Goal: Information Seeking & Learning: Learn about a topic

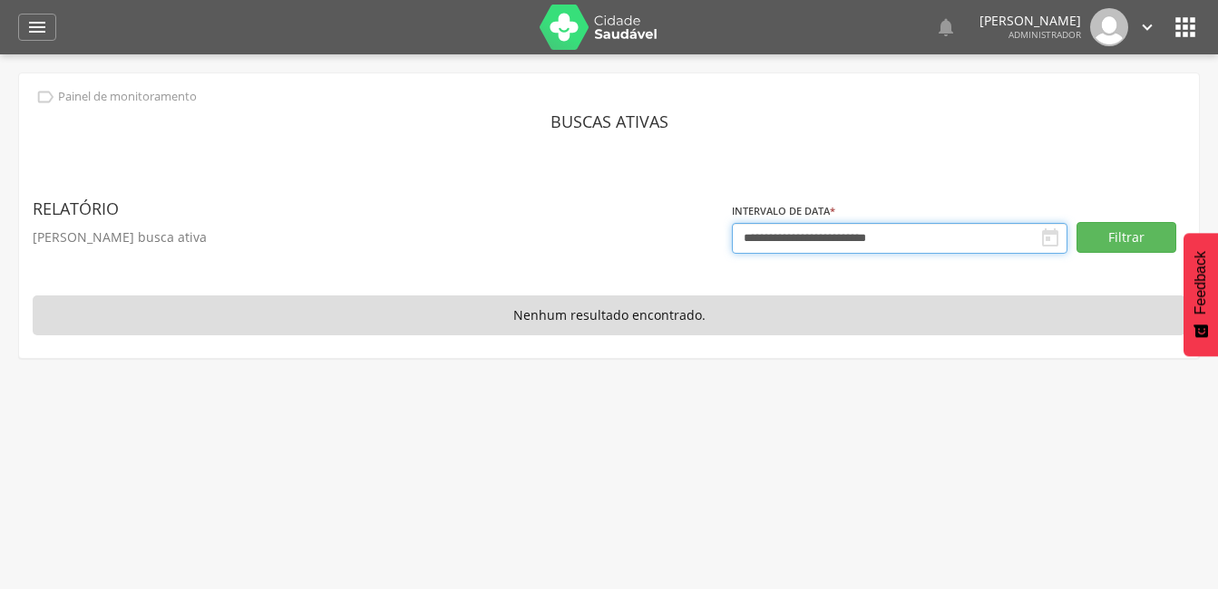
click at [1064, 241] on input "**********" at bounding box center [900, 238] width 336 height 31
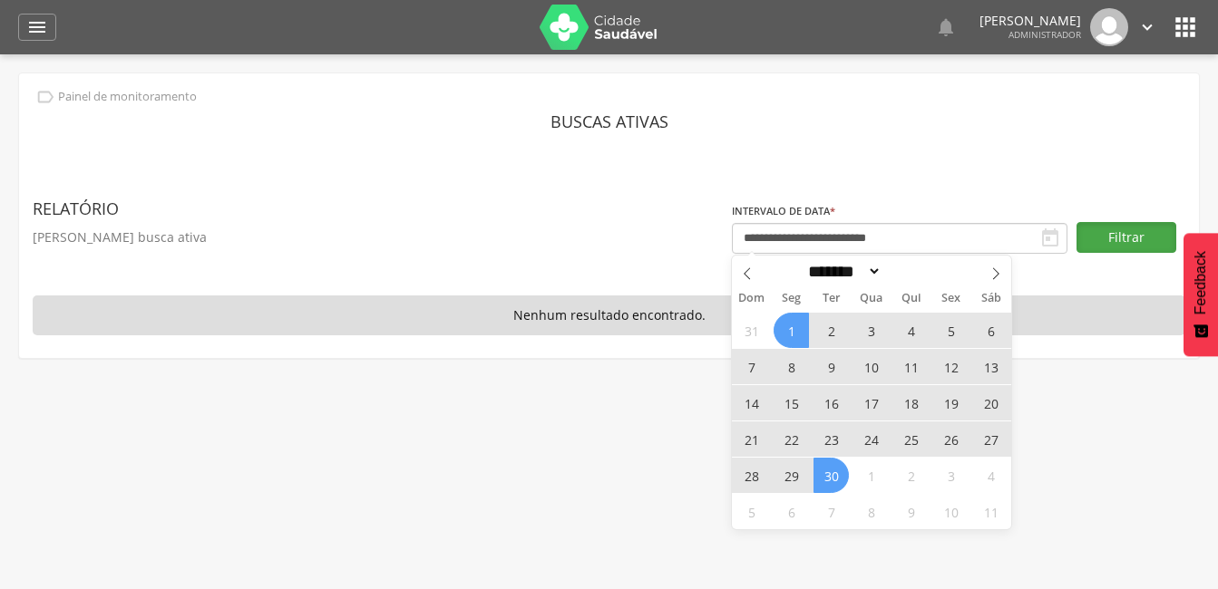
click at [1128, 239] on button "Filtrar" at bounding box center [1126, 237] width 100 height 31
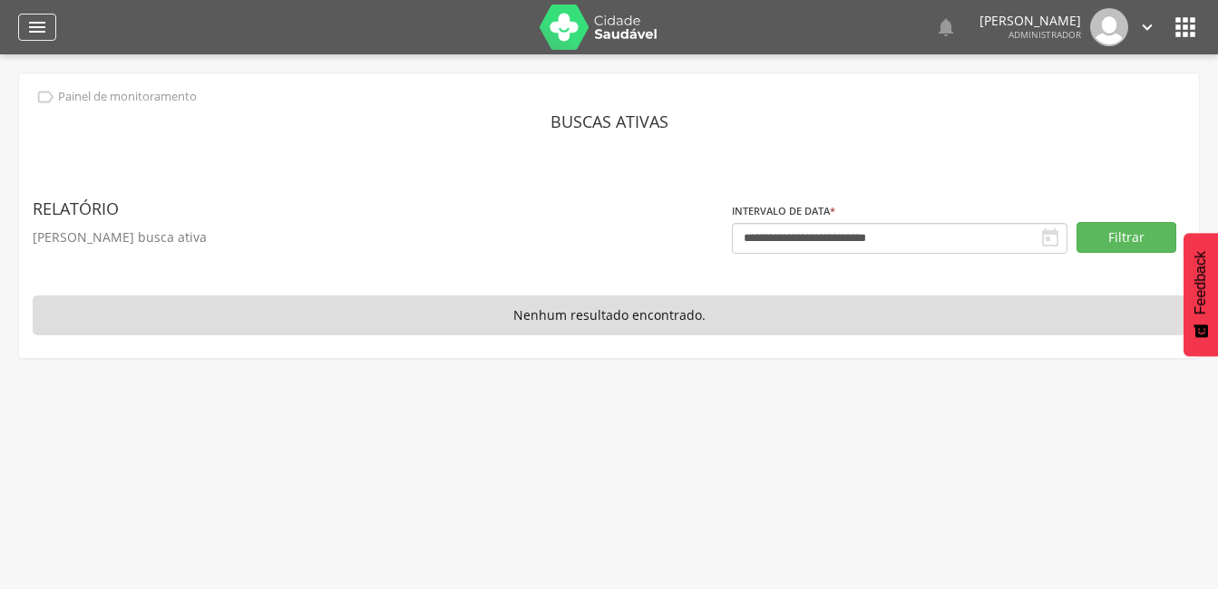
click at [35, 24] on icon "" at bounding box center [37, 27] width 22 height 22
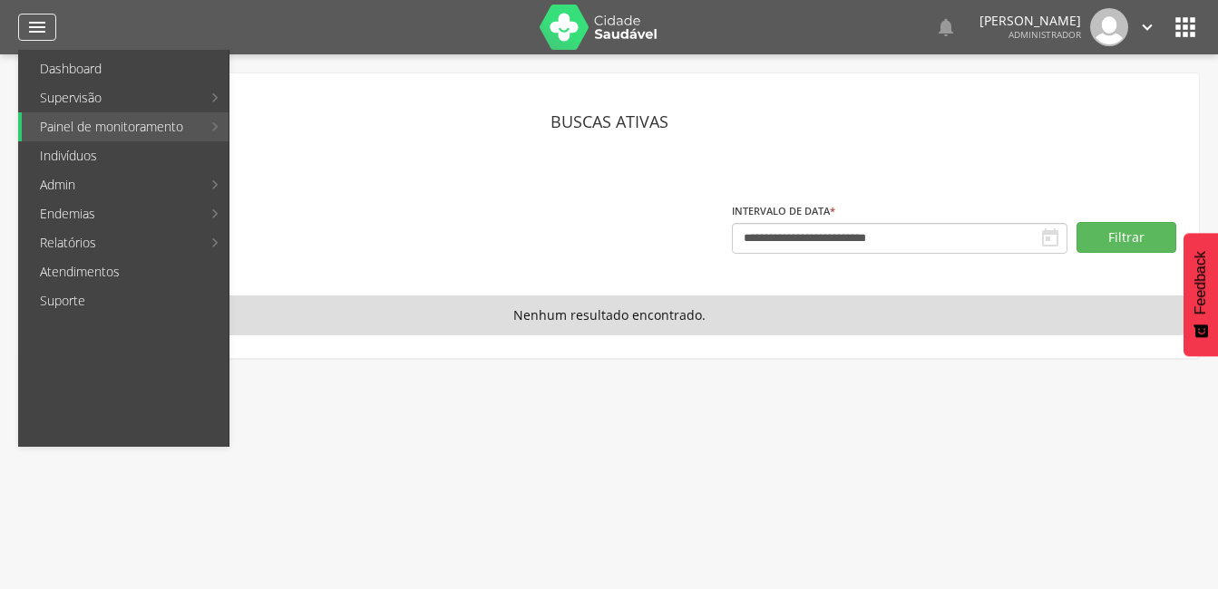
click at [35, 23] on icon "" at bounding box center [37, 27] width 22 height 22
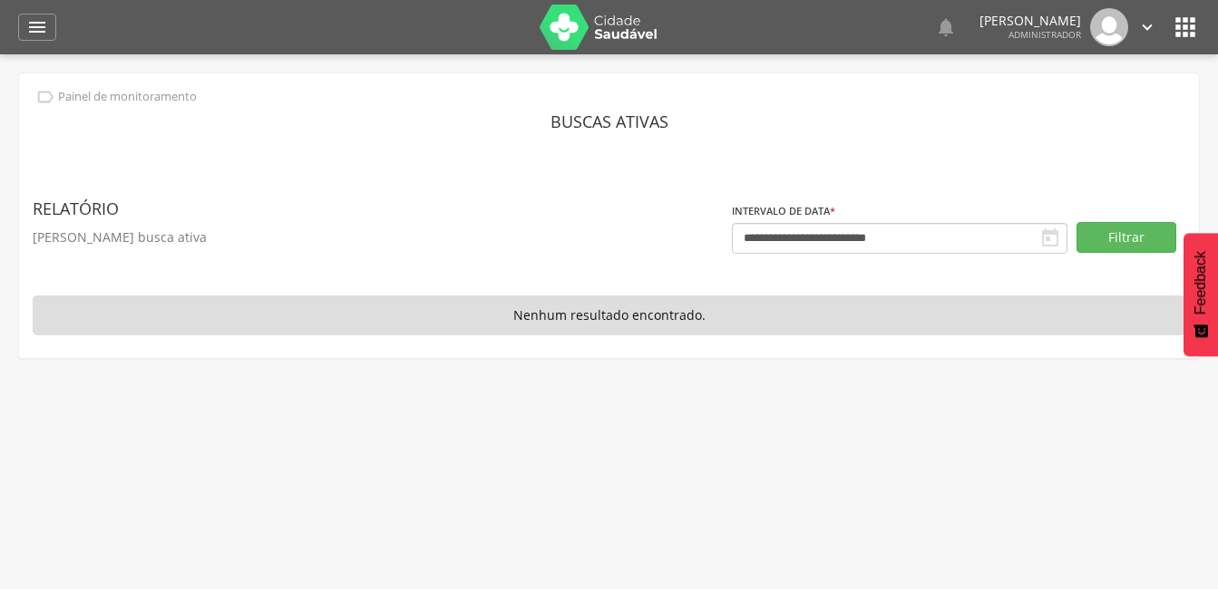
click at [1185, 24] on icon "" at bounding box center [1185, 27] width 29 height 29
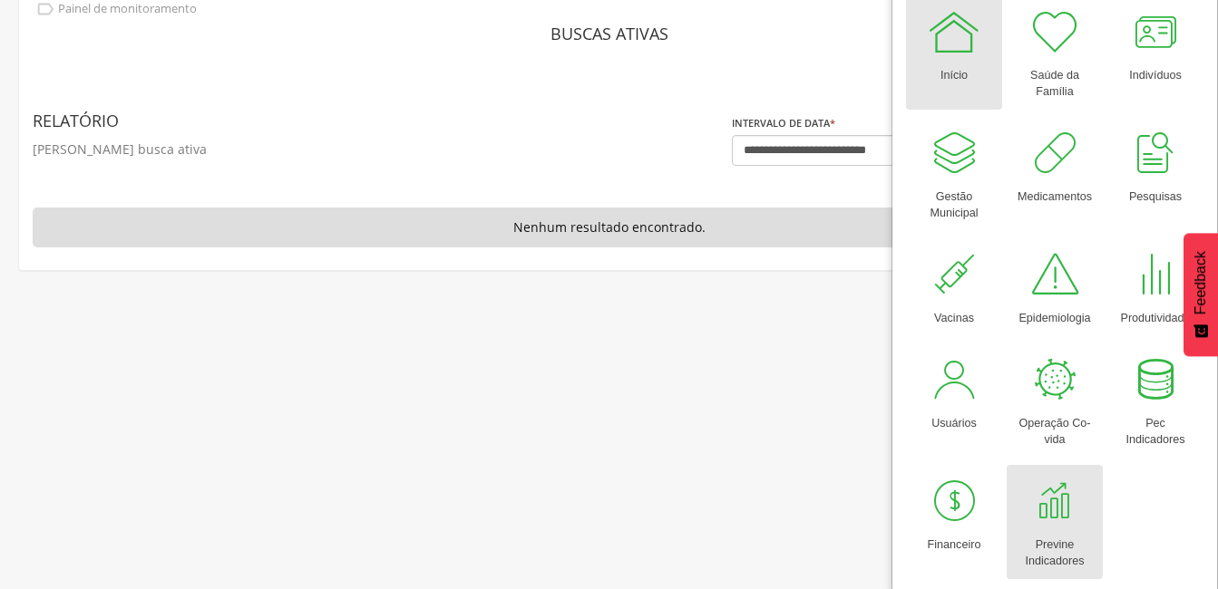
scroll to position [93, 0]
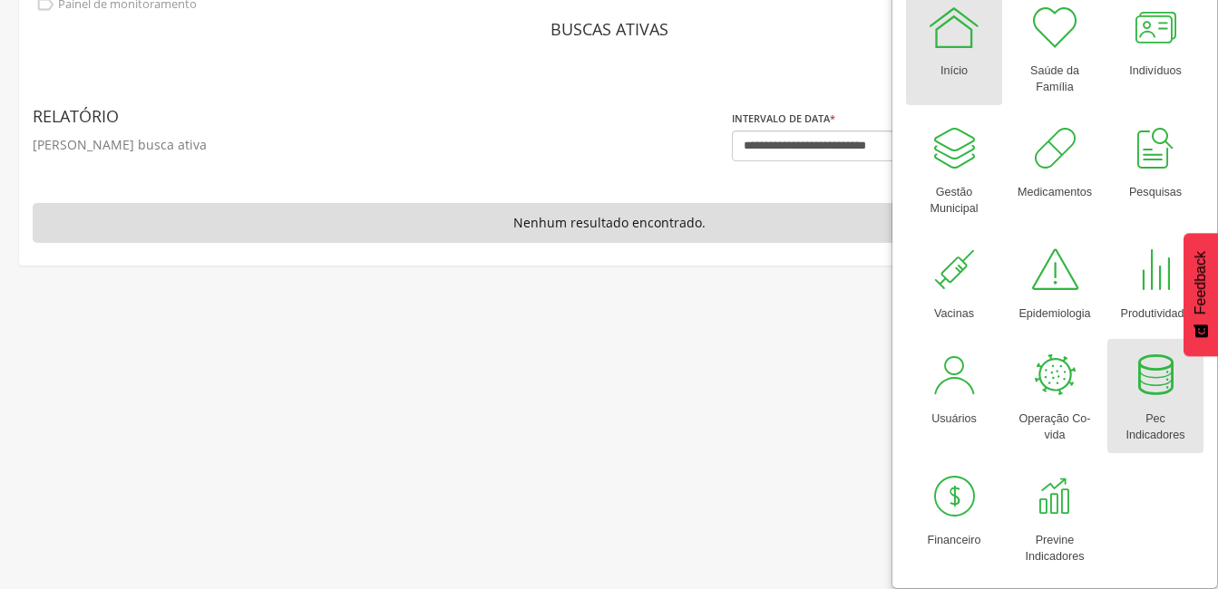
click at [1155, 382] on div at bounding box center [1155, 375] width 54 height 54
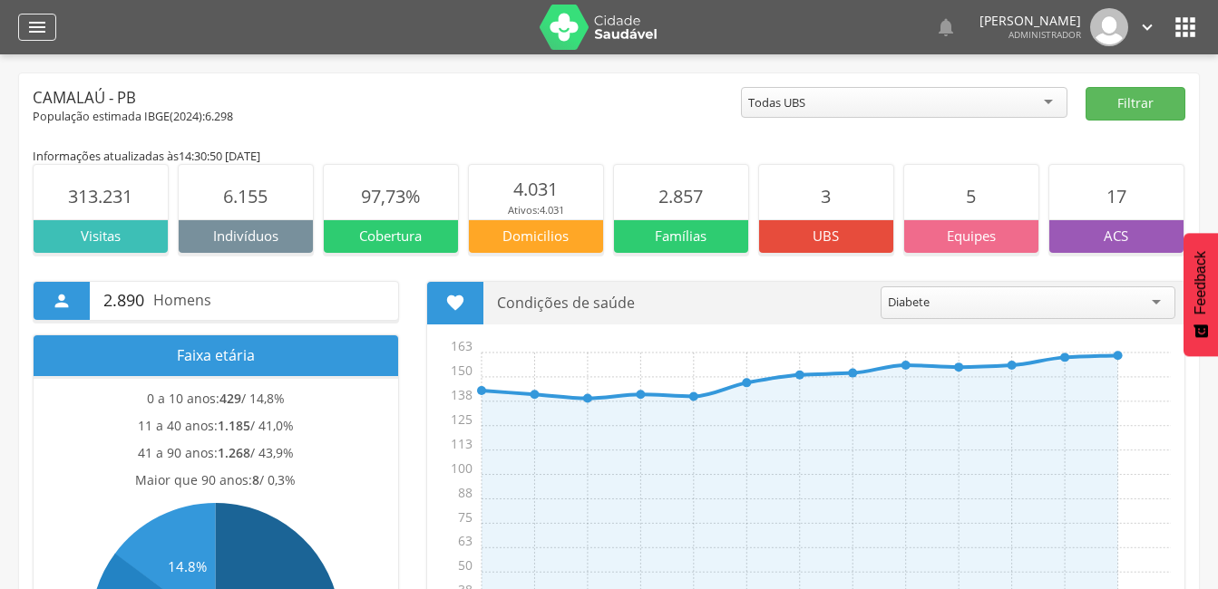
click at [34, 23] on icon "" at bounding box center [37, 27] width 22 height 22
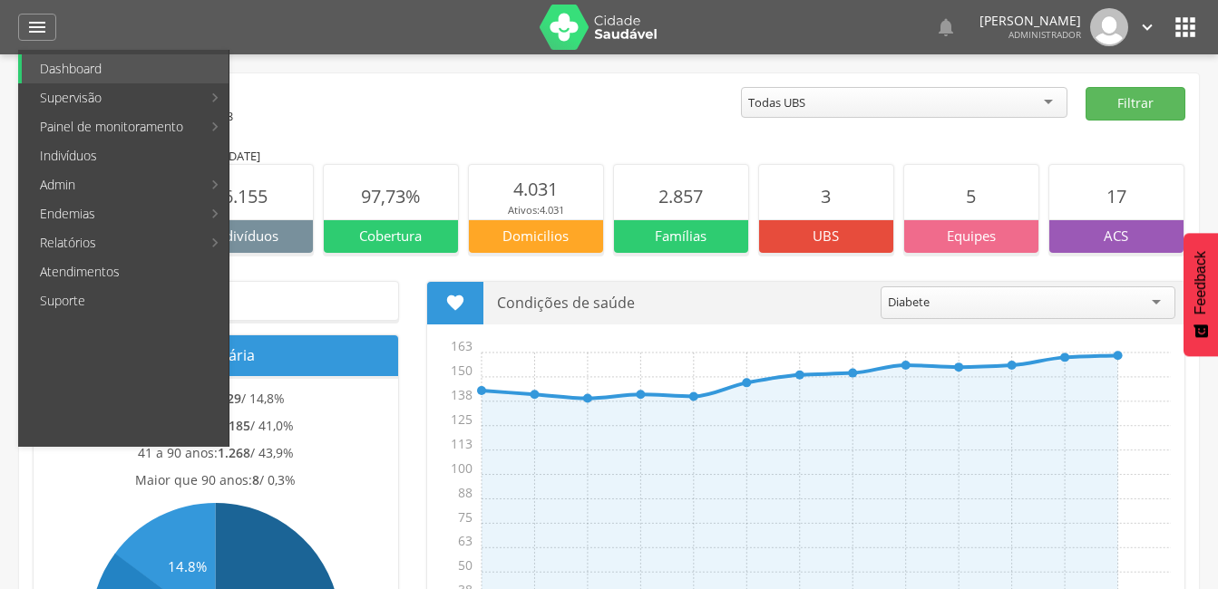
click at [86, 16] on div at bounding box center [300, 27] width 452 height 54
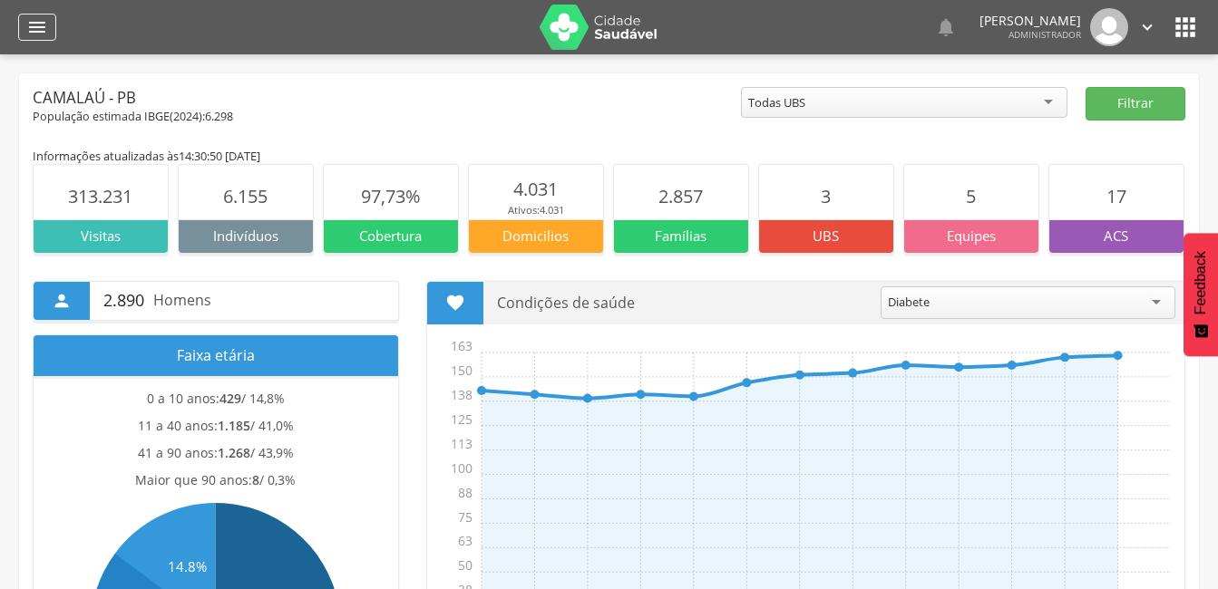
click at [34, 28] on icon "" at bounding box center [37, 27] width 22 height 22
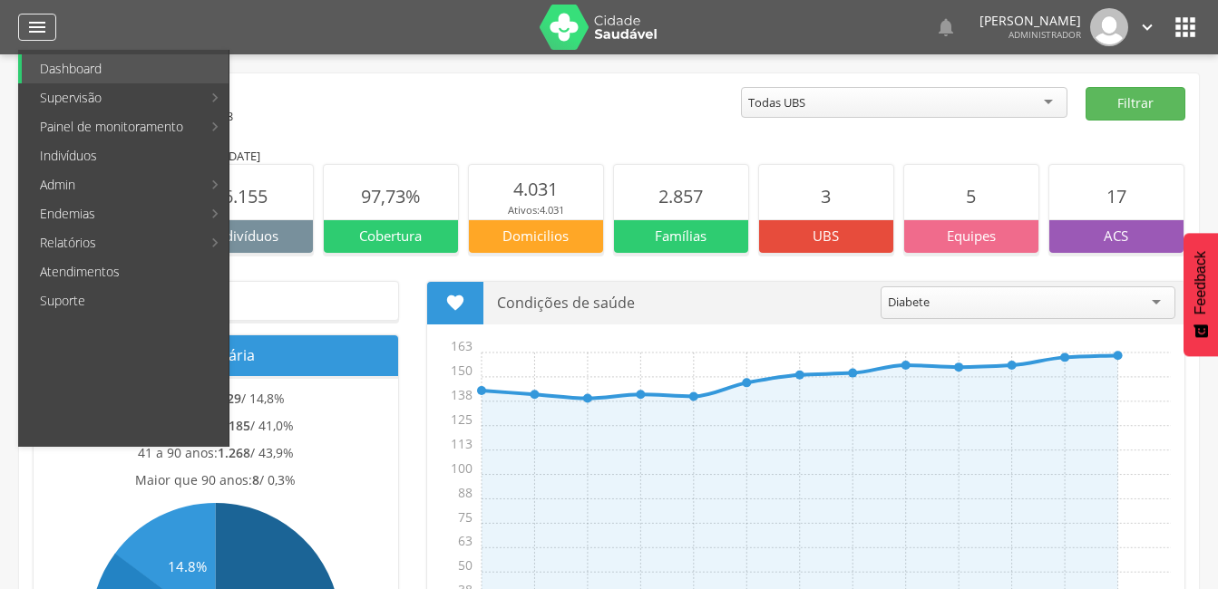
click at [34, 28] on icon "" at bounding box center [37, 27] width 22 height 22
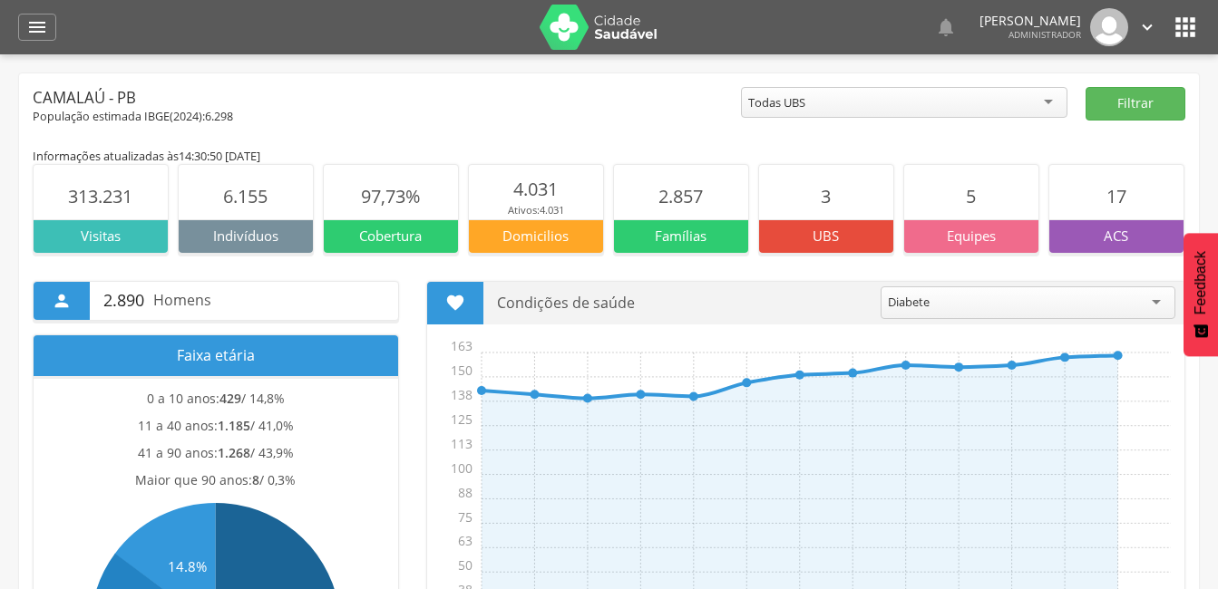
click at [1182, 20] on icon "" at bounding box center [1185, 27] width 29 height 29
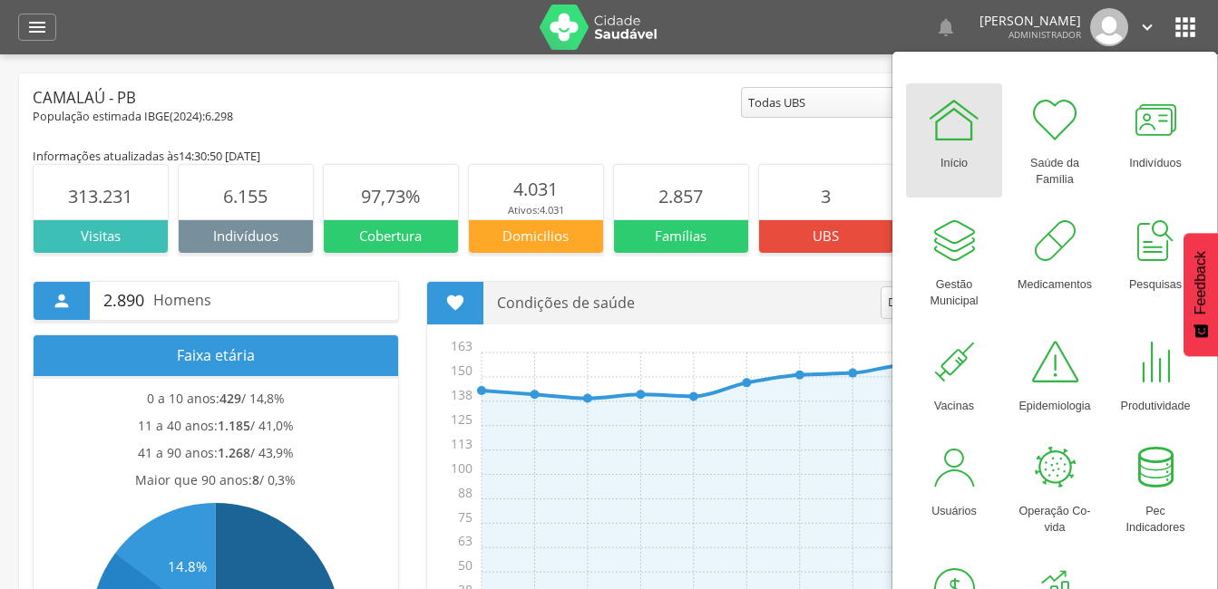
click at [724, 22] on div "  Lorem ipsum dolor sit amet, sed do eiusmod tempor incididunt ut labore et d…" at bounding box center [932, 27] width 452 height 38
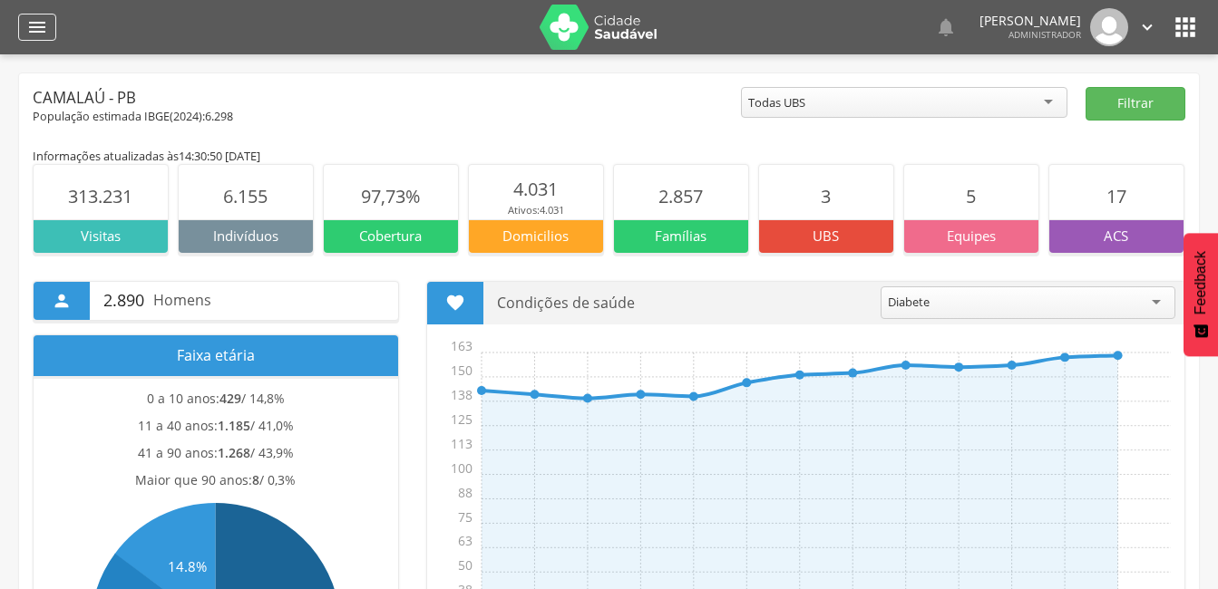
click at [32, 26] on icon "" at bounding box center [37, 27] width 22 height 22
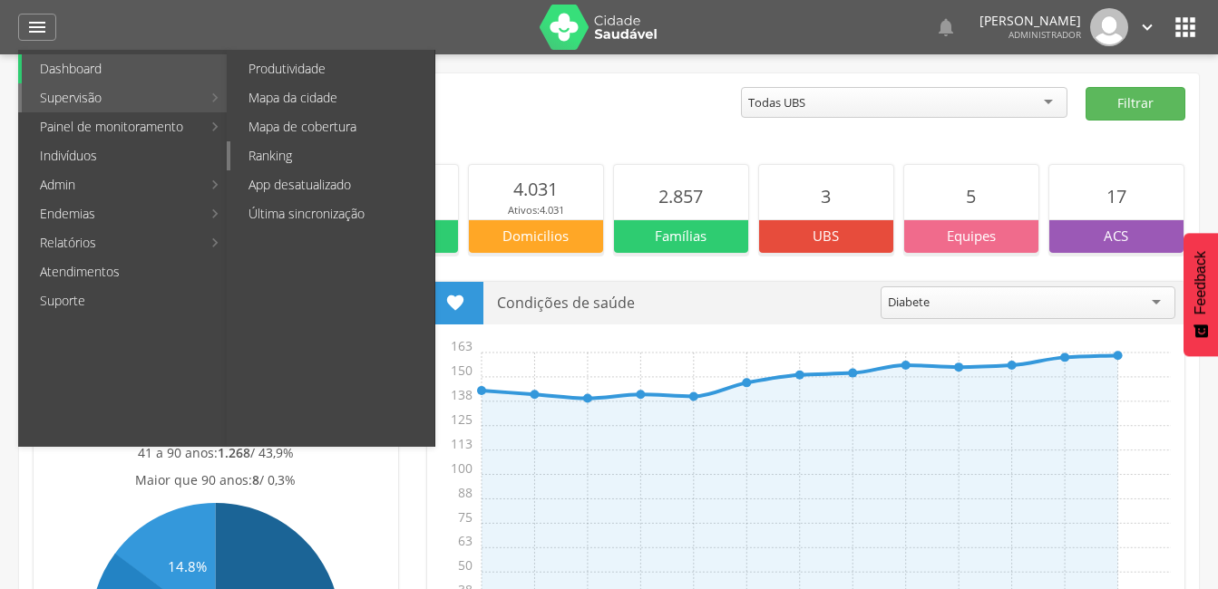
click at [294, 153] on link "Ranking" at bounding box center [332, 155] width 204 height 29
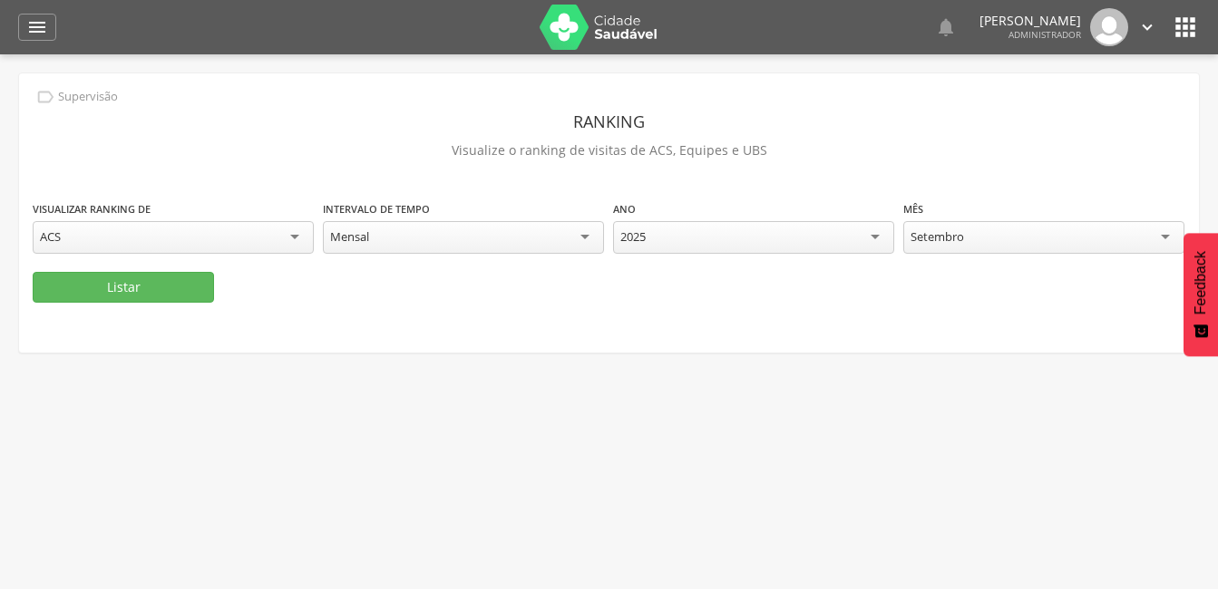
click at [299, 238] on div "ACS" at bounding box center [173, 237] width 281 height 33
click at [128, 280] on button "Listar" at bounding box center [123, 287] width 181 height 31
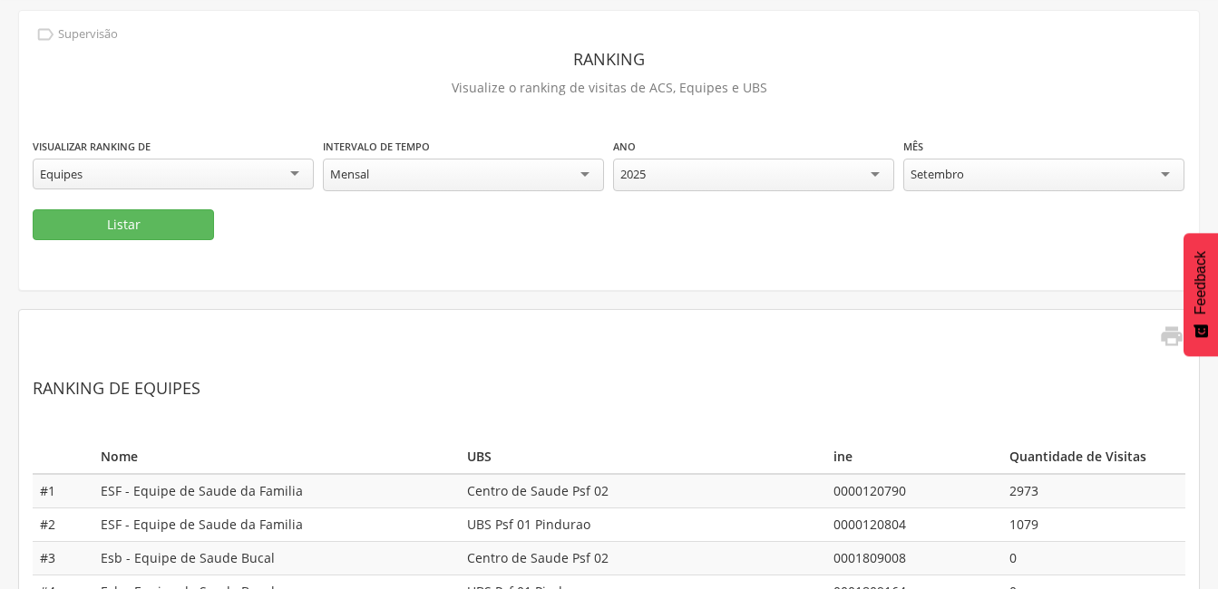
scroll to position [146, 0]
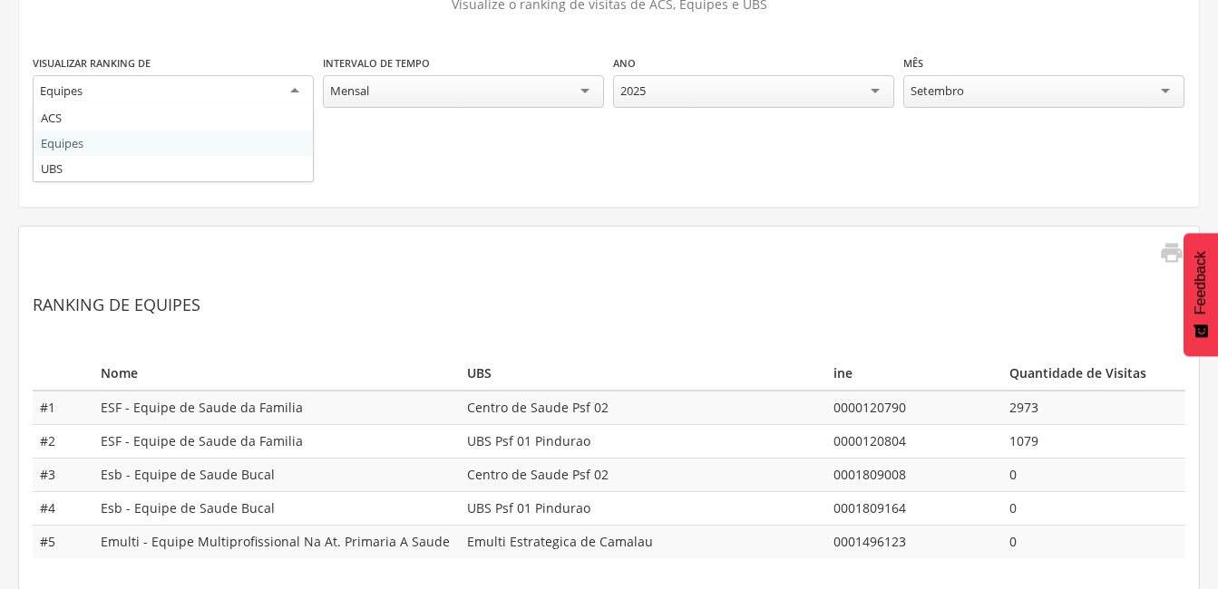
click at [300, 92] on div "Equipes" at bounding box center [173, 91] width 281 height 33
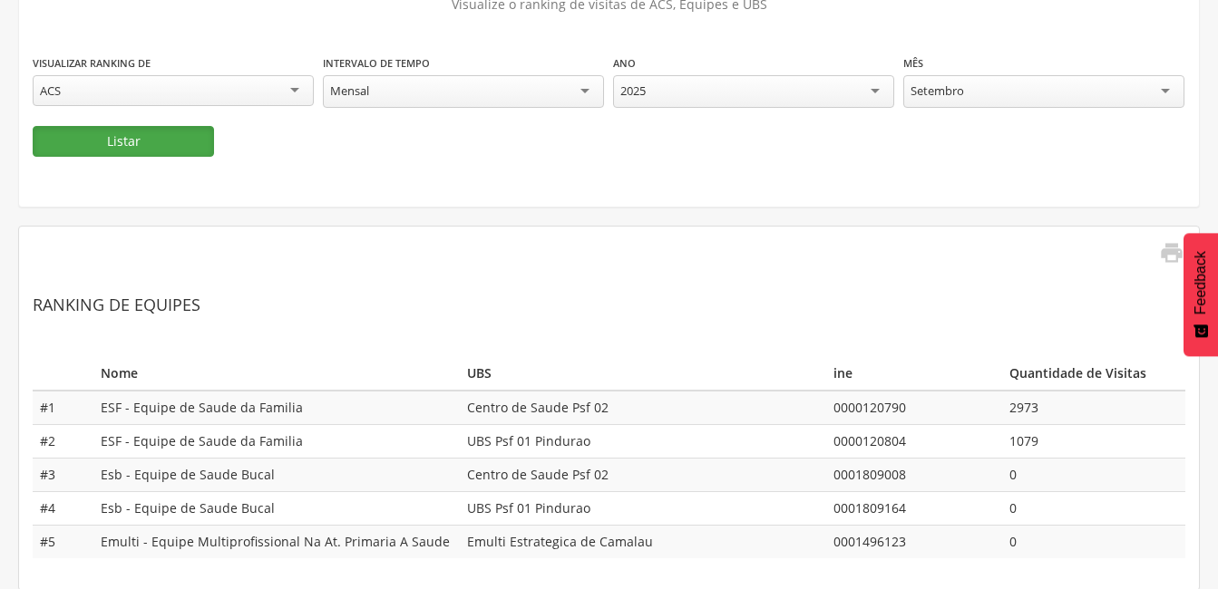
click at [84, 150] on button "Listar" at bounding box center [123, 141] width 181 height 31
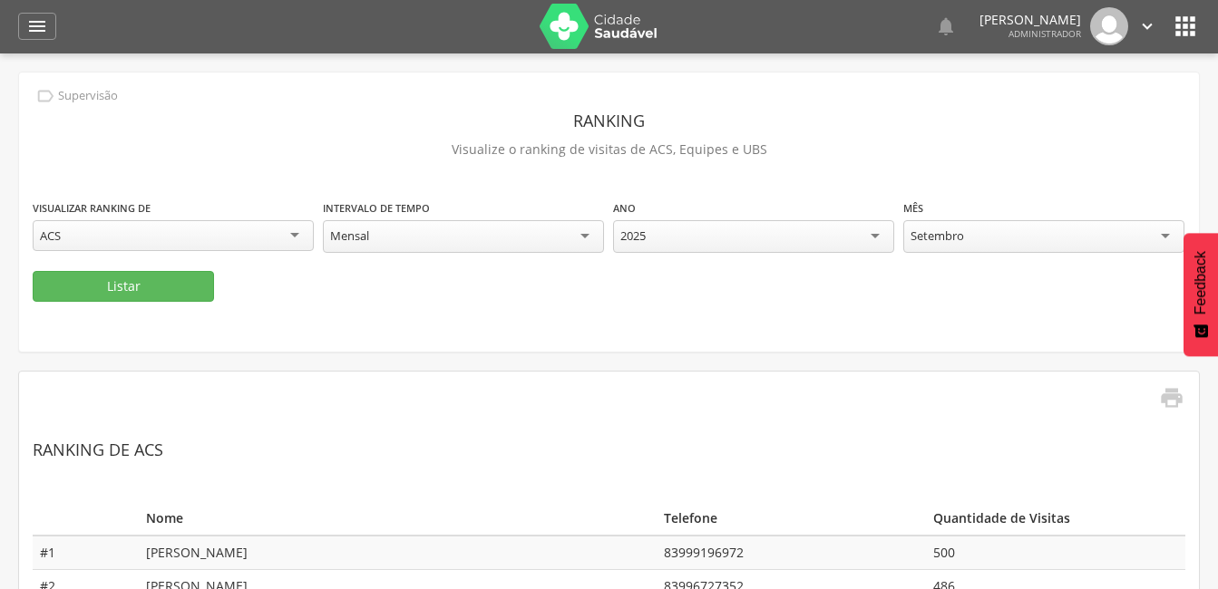
scroll to position [0, 0]
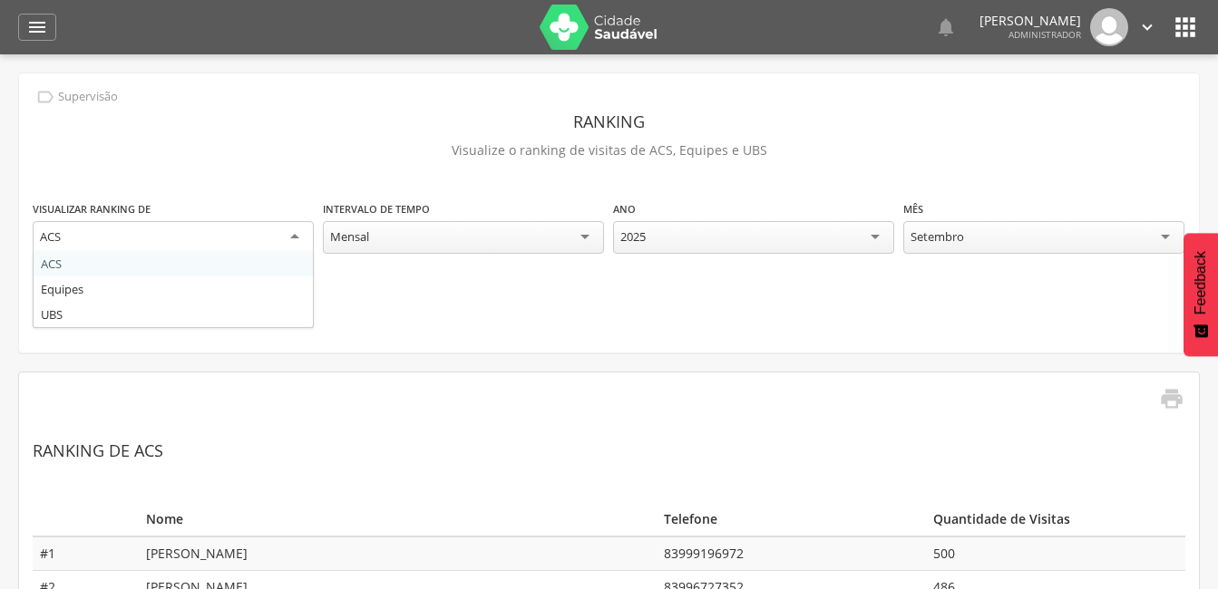
click at [297, 230] on div "ACS" at bounding box center [173, 237] width 281 height 33
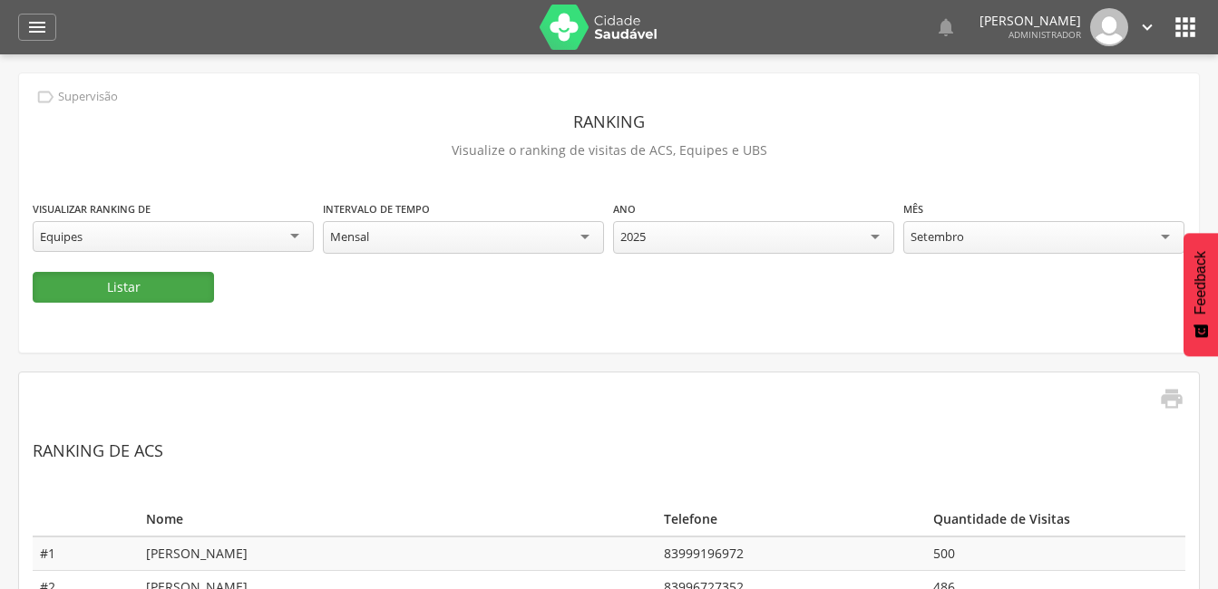
click at [128, 288] on button "Listar" at bounding box center [123, 287] width 181 height 31
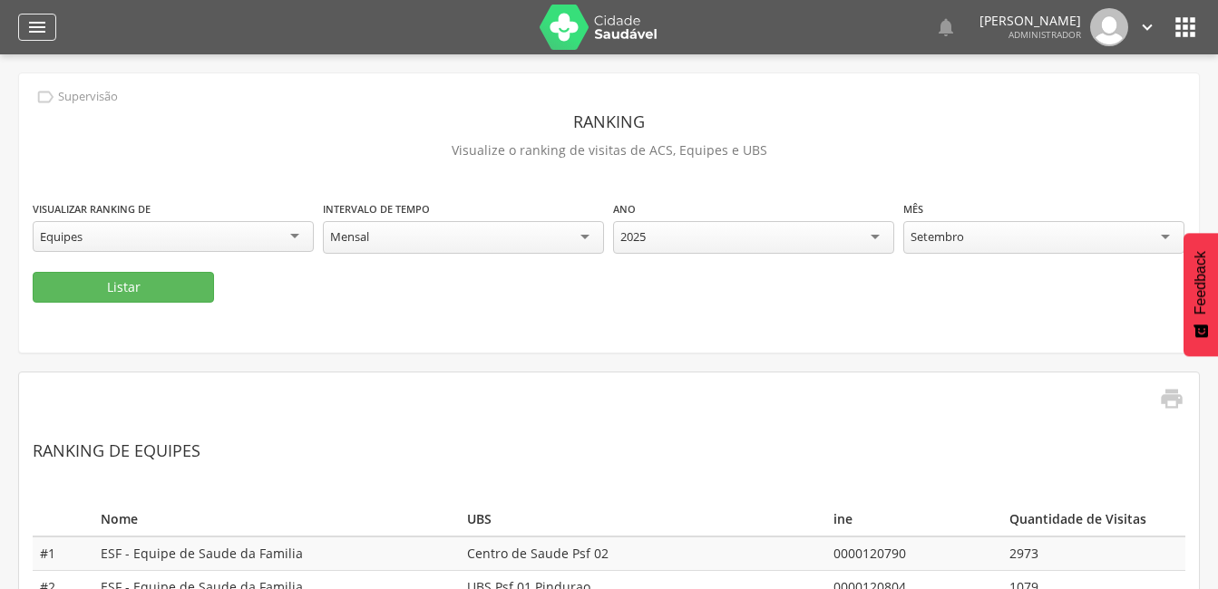
click at [36, 20] on icon "" at bounding box center [37, 27] width 22 height 22
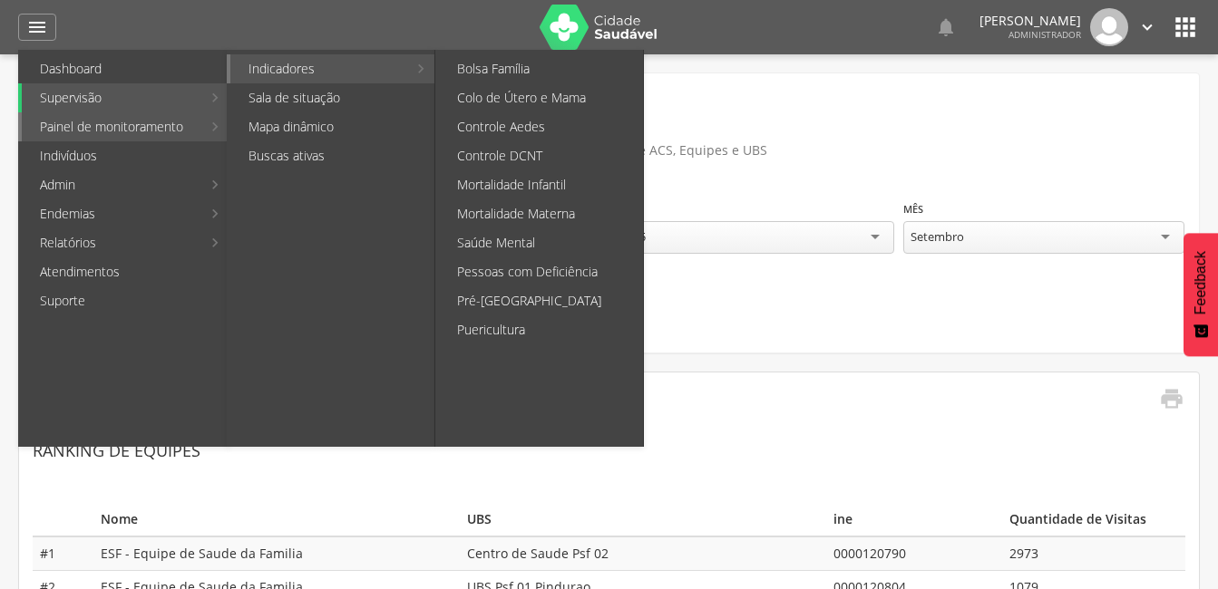
click at [364, 56] on link "Indicadores" at bounding box center [318, 68] width 177 height 29
click at [531, 94] on link "Colo de Útero e Mama" at bounding box center [541, 97] width 204 height 29
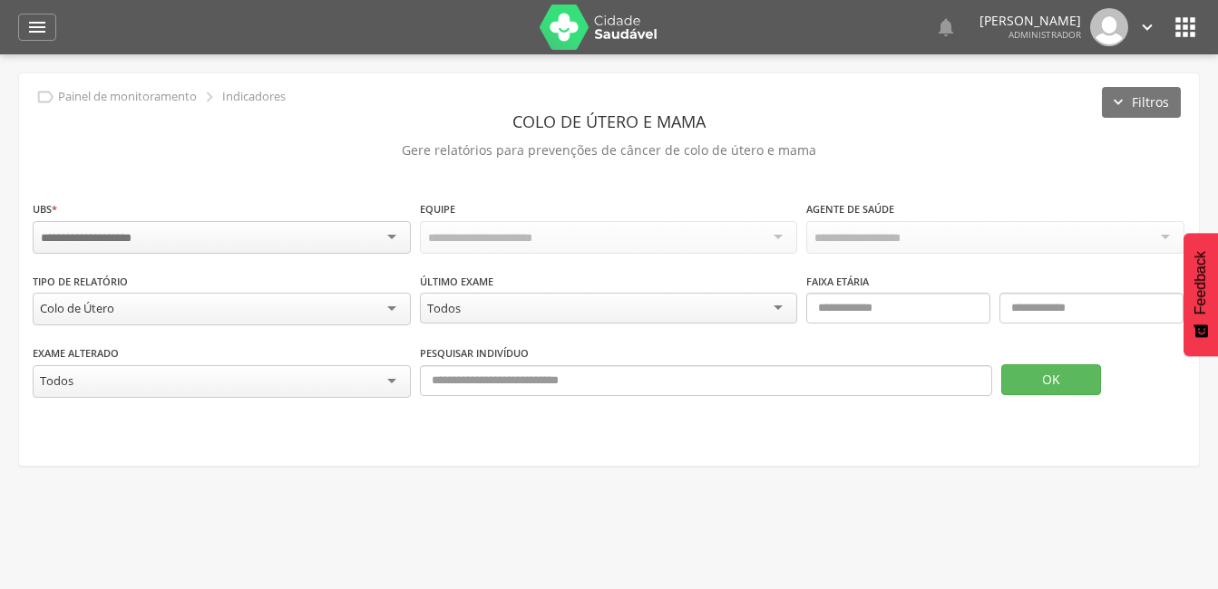
click at [385, 234] on div at bounding box center [222, 237] width 378 height 33
click at [399, 233] on div at bounding box center [222, 237] width 378 height 33
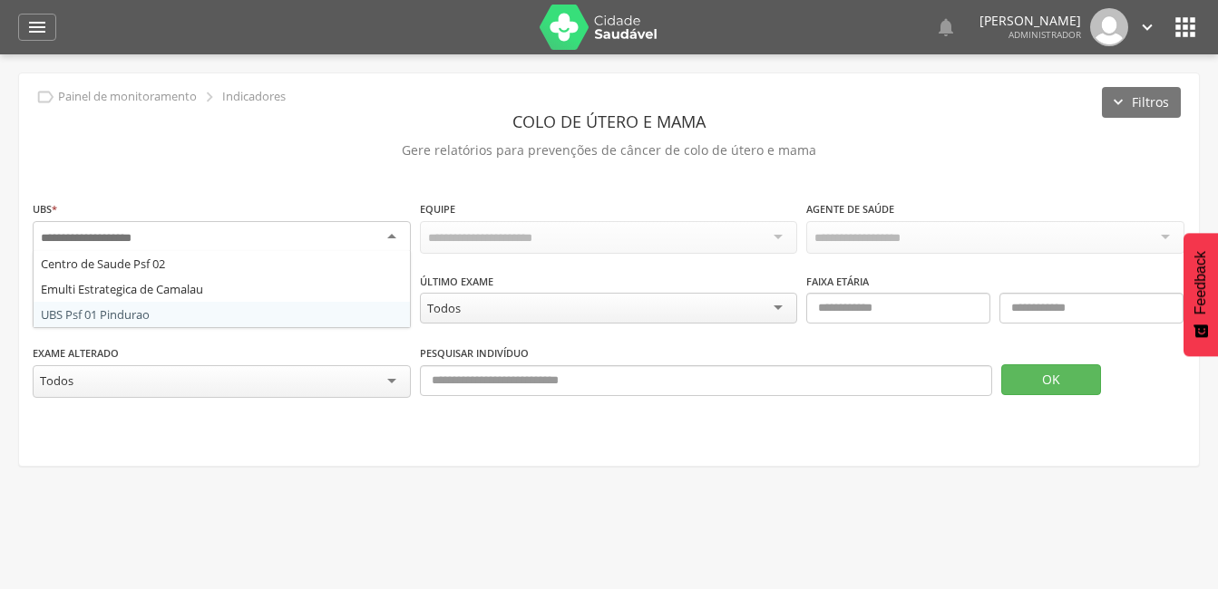
click at [214, 485] on div " Supervisão  Distritos  Ubs adicionar ubs  Coordenador: - Camalaú / [GEOGRA…" at bounding box center [609, 348] width 1218 height 589
click at [397, 237] on div at bounding box center [222, 237] width 378 height 33
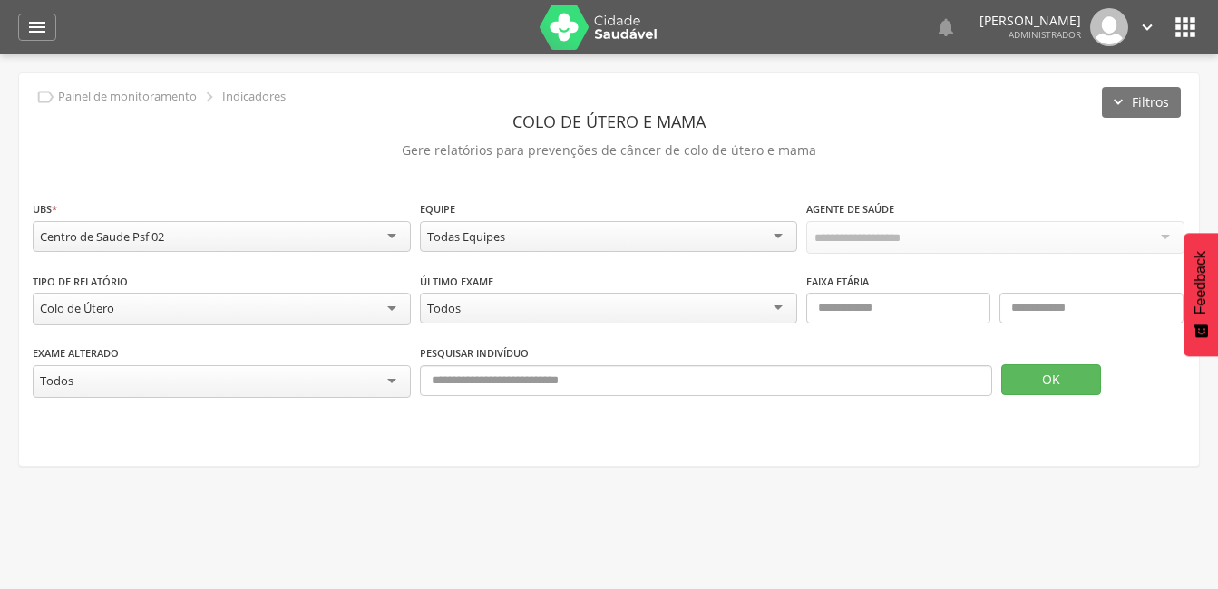
click at [392, 305] on div "Colo de Útero" at bounding box center [222, 309] width 378 height 33
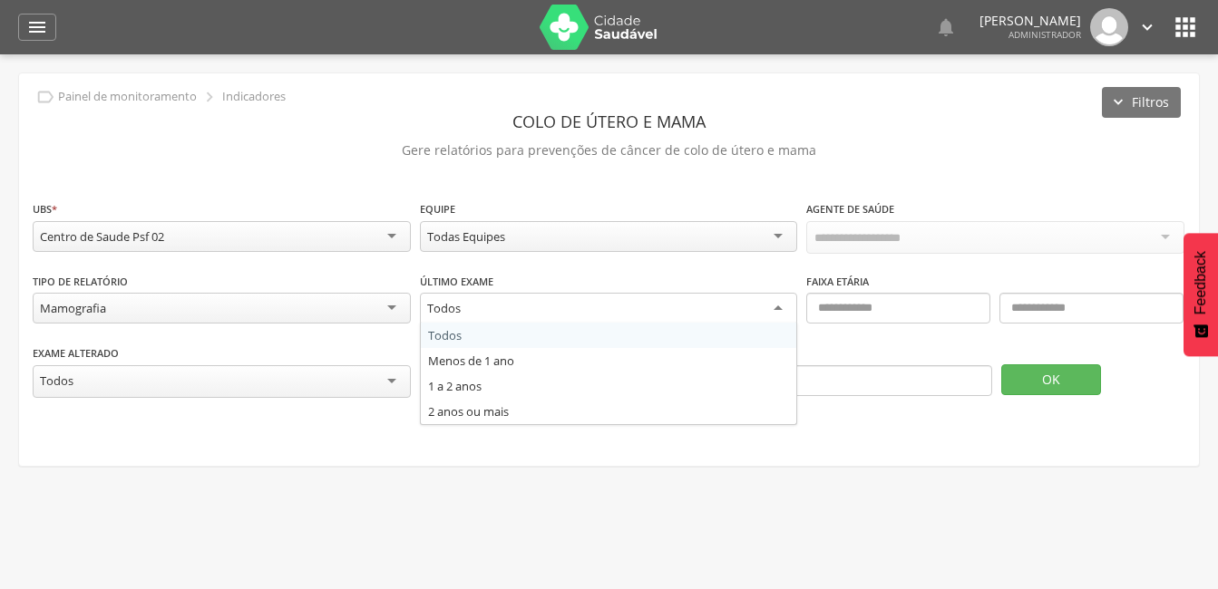
click at [787, 306] on div "Todos" at bounding box center [609, 309] width 378 height 33
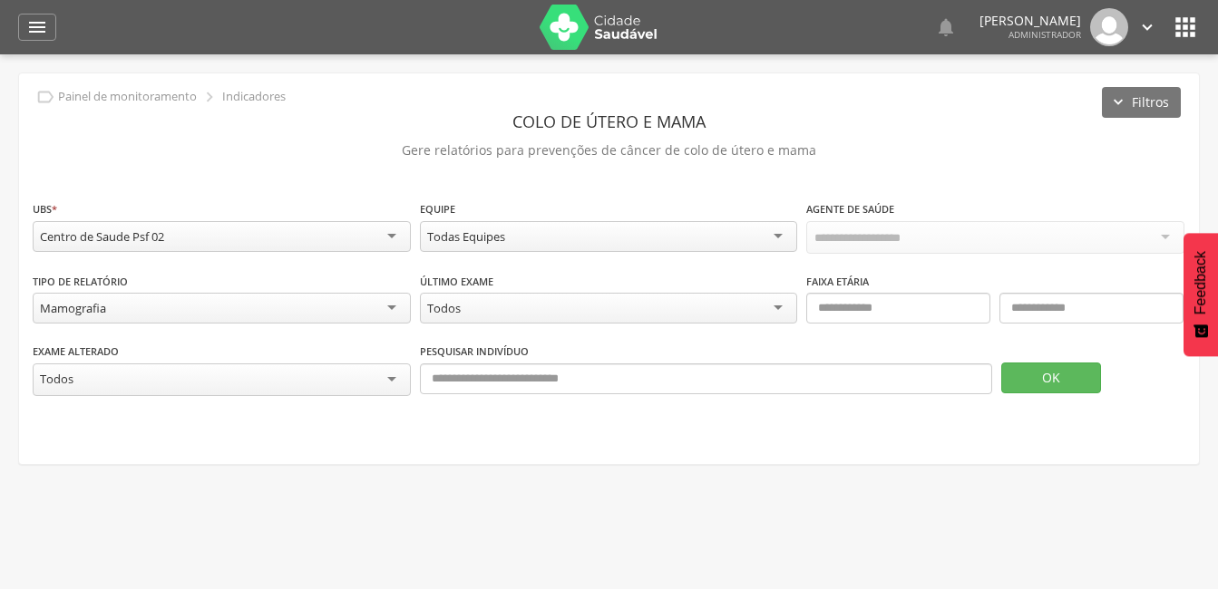
click at [436, 333] on div "**********" at bounding box center [609, 307] width 1153 height 71
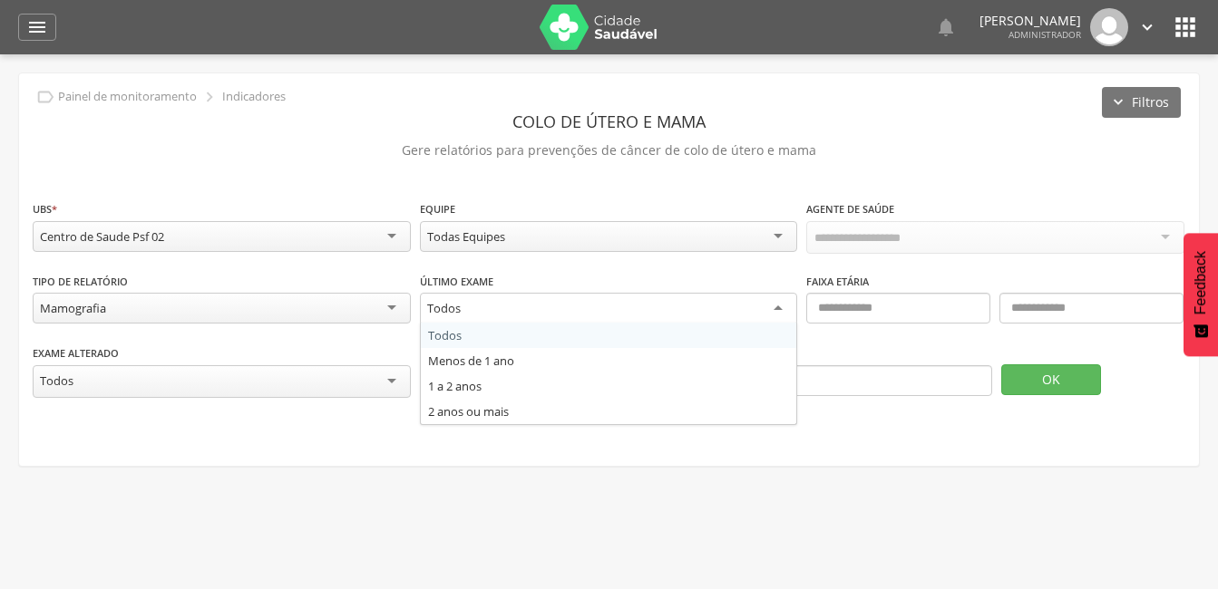
click at [778, 299] on div "Todos" at bounding box center [609, 309] width 378 height 33
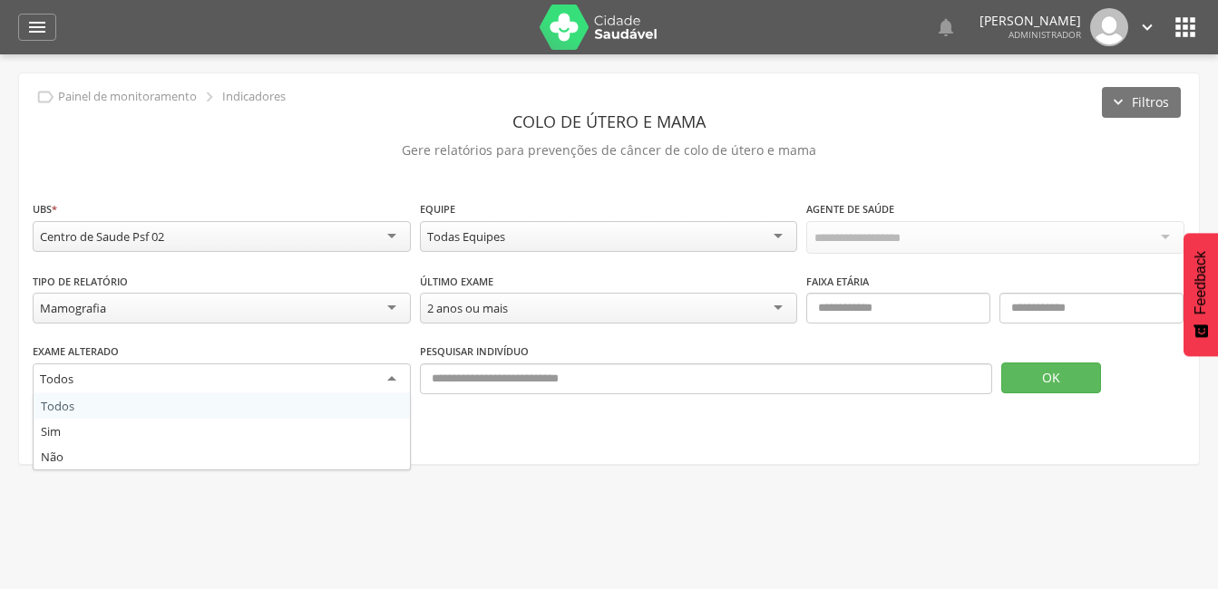
click at [398, 374] on div "Todos" at bounding box center [222, 380] width 378 height 33
click at [59, 409] on div "Exame alterado ***** Todos Todos Sim Não Pesquisar indivíduo OK" at bounding box center [609, 378] width 1153 height 73
click at [1031, 386] on button "OK" at bounding box center [1051, 378] width 100 height 31
click at [945, 239] on div at bounding box center [995, 237] width 378 height 33
click at [849, 225] on div at bounding box center [995, 237] width 378 height 33
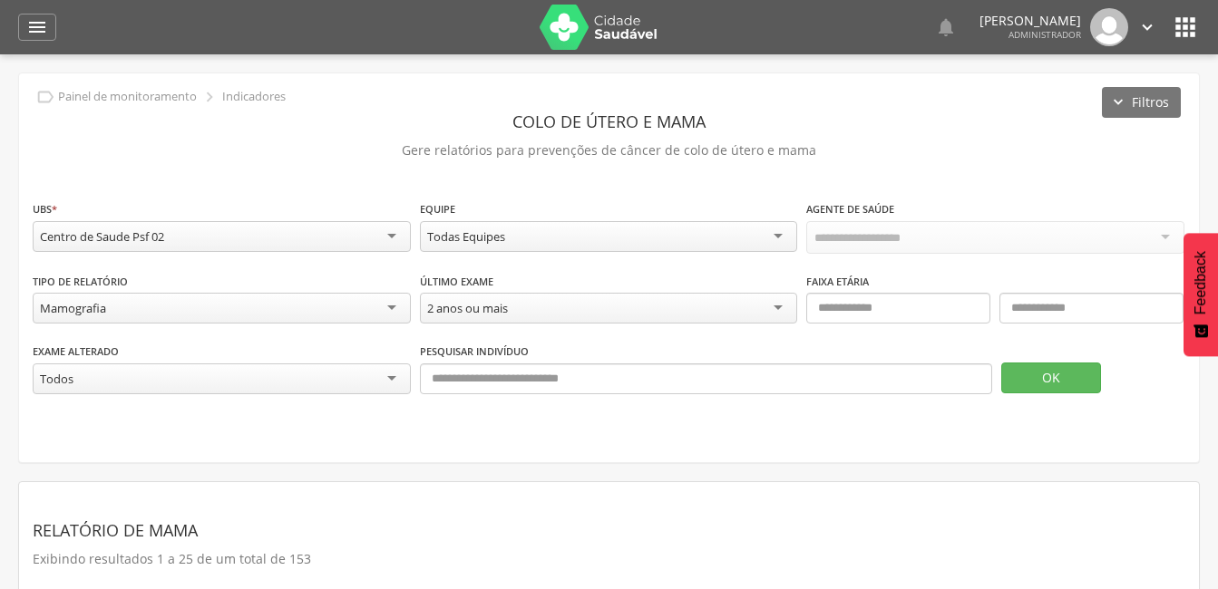
click at [777, 235] on div "Todas Equipes" at bounding box center [609, 236] width 378 height 31
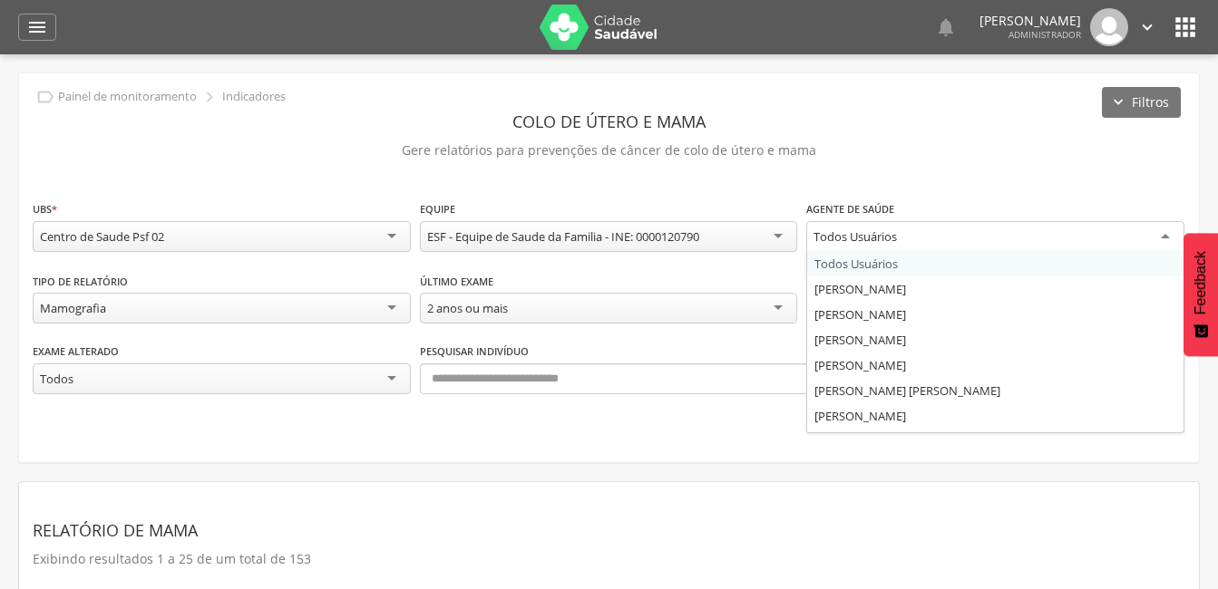
click at [1170, 235] on div "Todos Usuários" at bounding box center [995, 237] width 378 height 33
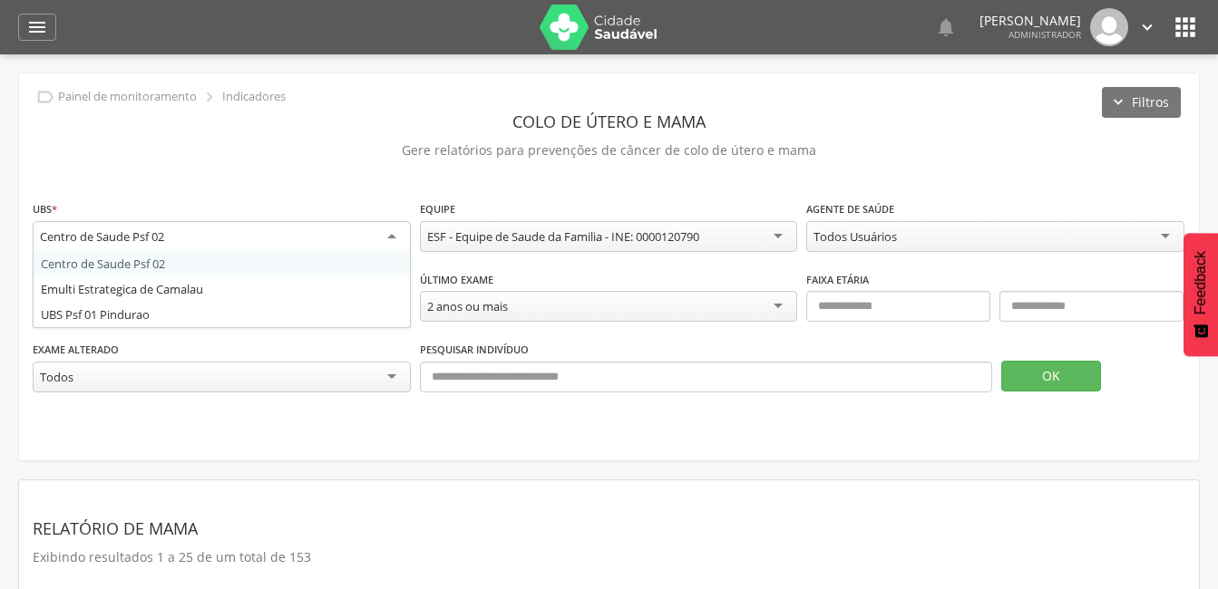
click at [390, 236] on div "Centro de Saude Psf 02" at bounding box center [222, 237] width 378 height 33
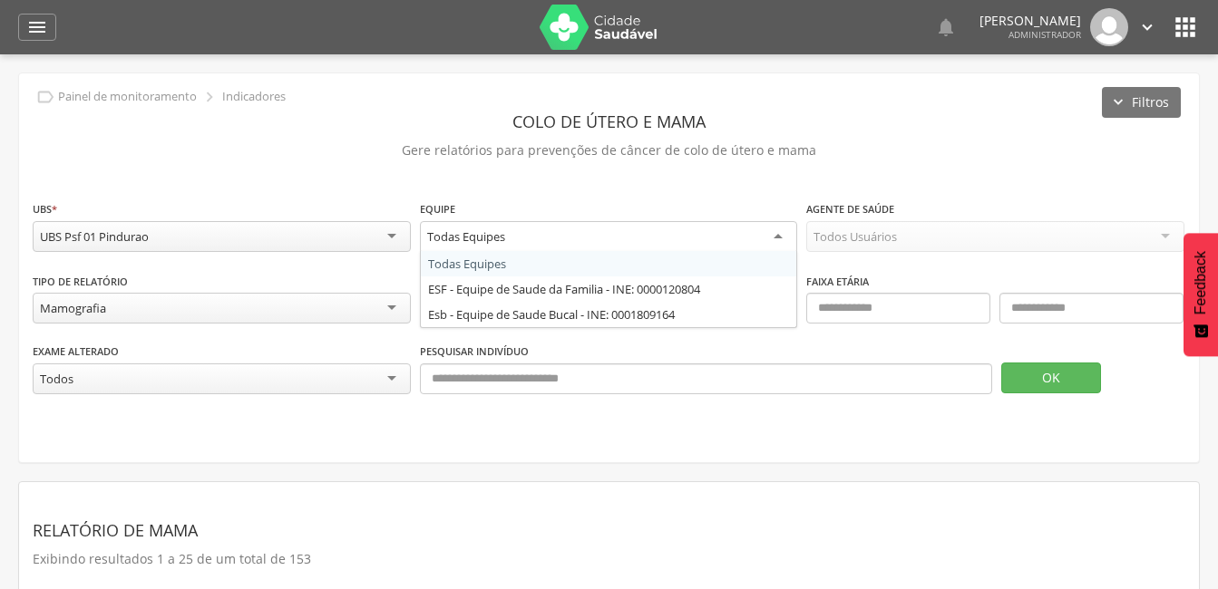
click at [777, 232] on div "Todas Equipes" at bounding box center [609, 237] width 378 height 33
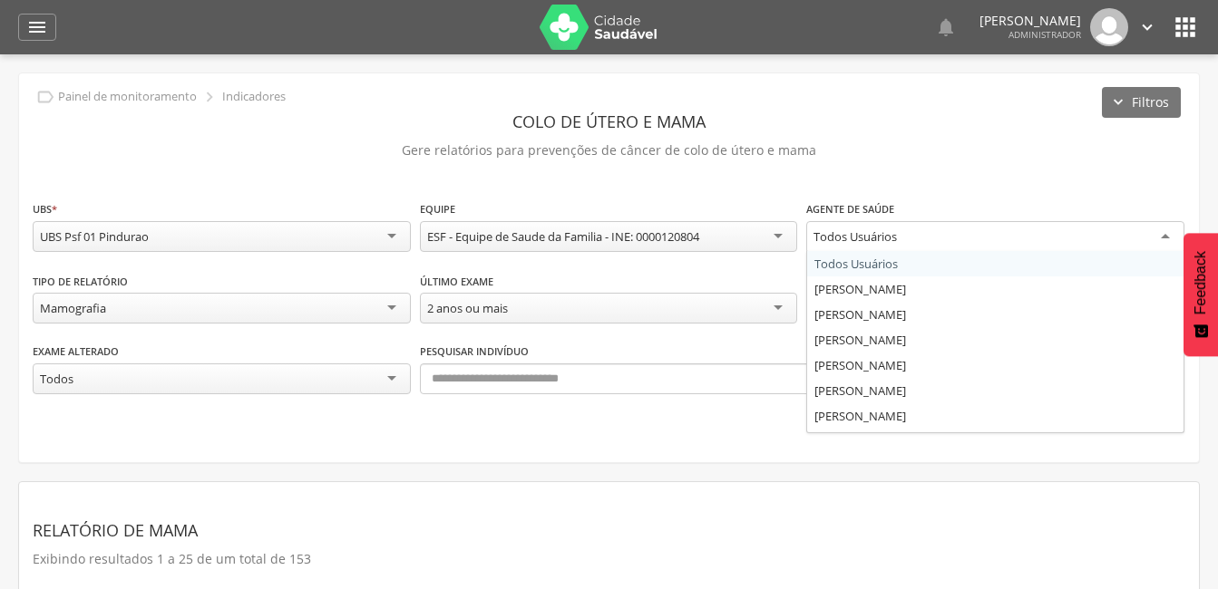
click at [1168, 237] on div "Todos Usuários" at bounding box center [995, 237] width 378 height 33
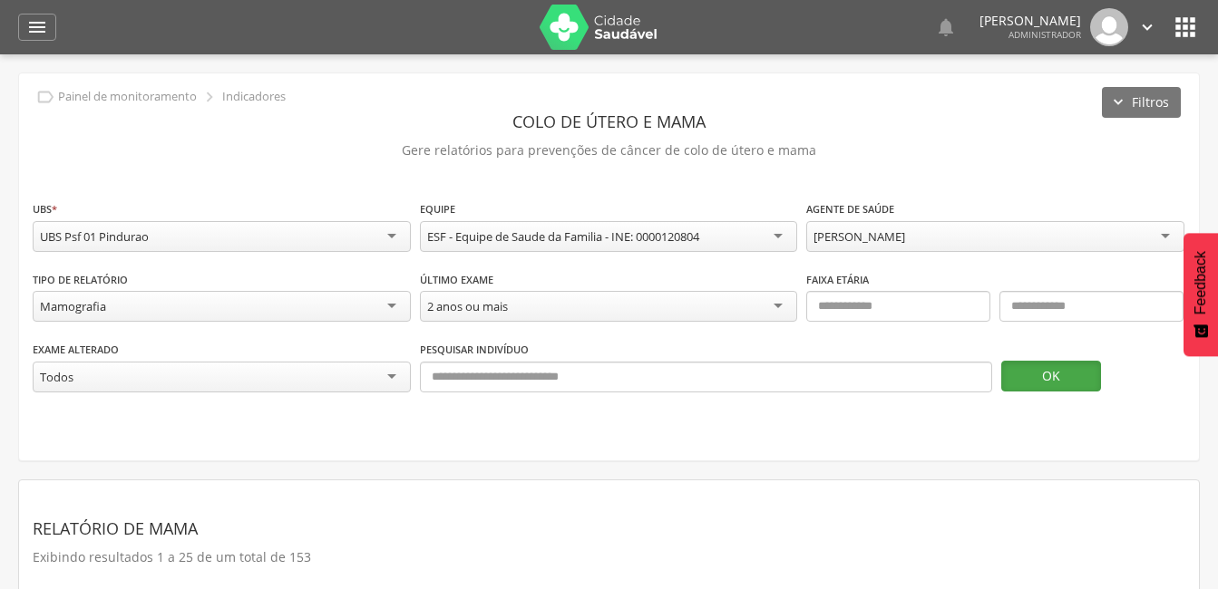
click at [1035, 379] on button "OK" at bounding box center [1051, 376] width 100 height 31
click at [397, 303] on div "Mamografia" at bounding box center [222, 306] width 378 height 31
click at [1045, 385] on button "OK" at bounding box center [1051, 376] width 100 height 31
click at [1182, 21] on icon "" at bounding box center [1185, 27] width 29 height 29
